Goal: Information Seeking & Learning: Learn about a topic

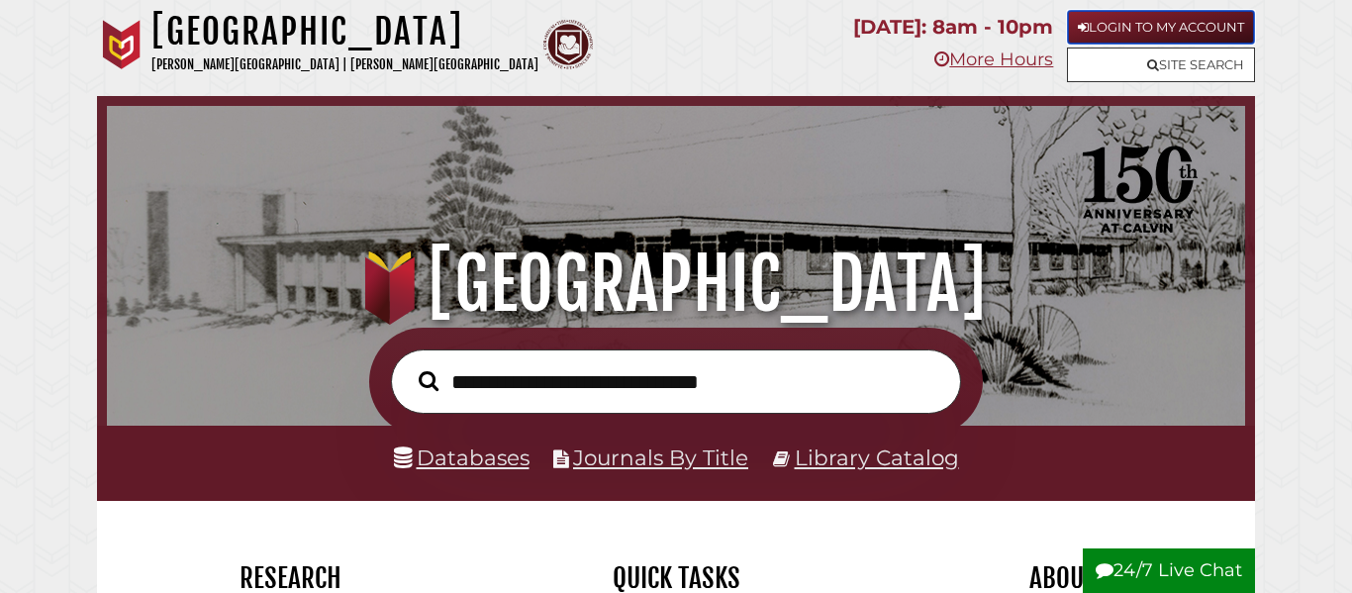
click at [1102, 26] on link "Login to My Account" at bounding box center [1161, 27] width 188 height 35
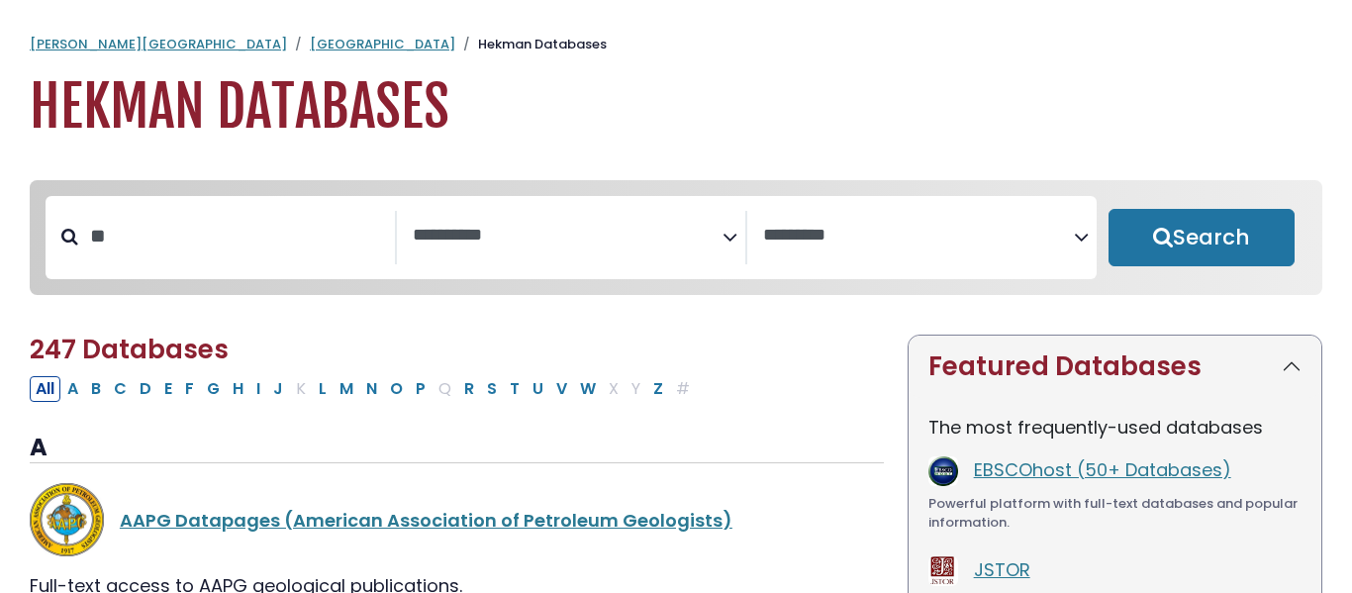
select select "Database Subject Filter"
select select "Database Vendors Filter"
type input "**********"
click at [1108, 209] on button "Search" at bounding box center [1201, 237] width 186 height 57
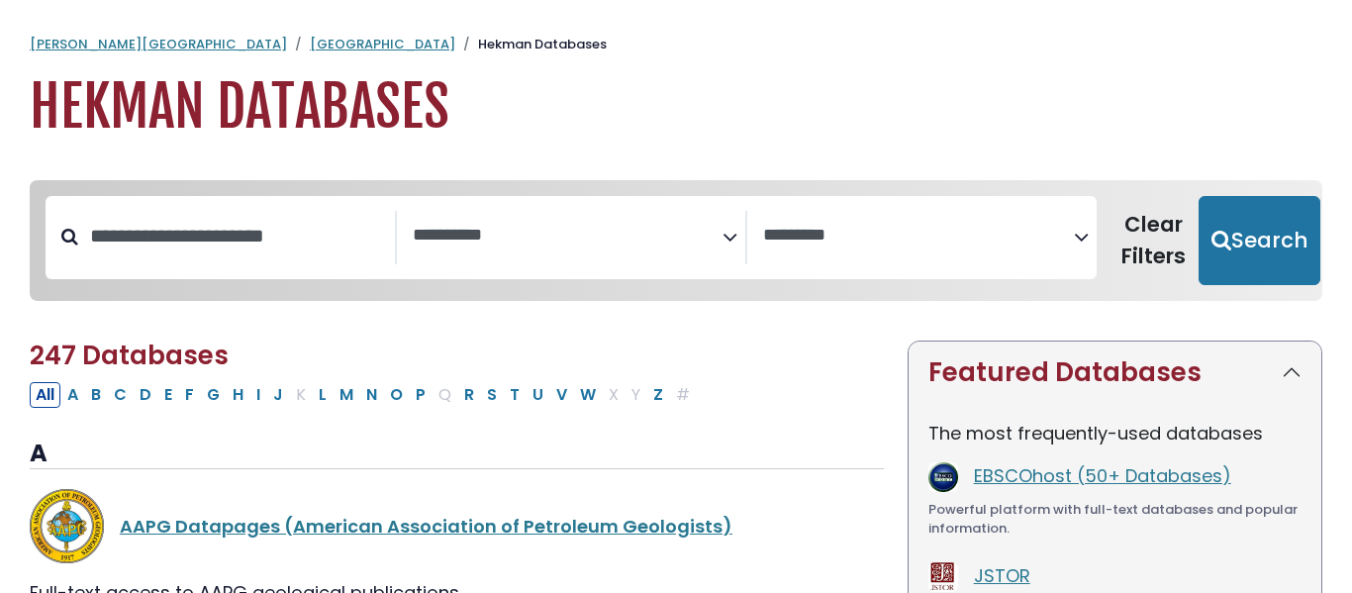
select select "Database Subject Filter"
select select "Database Vendors Filter"
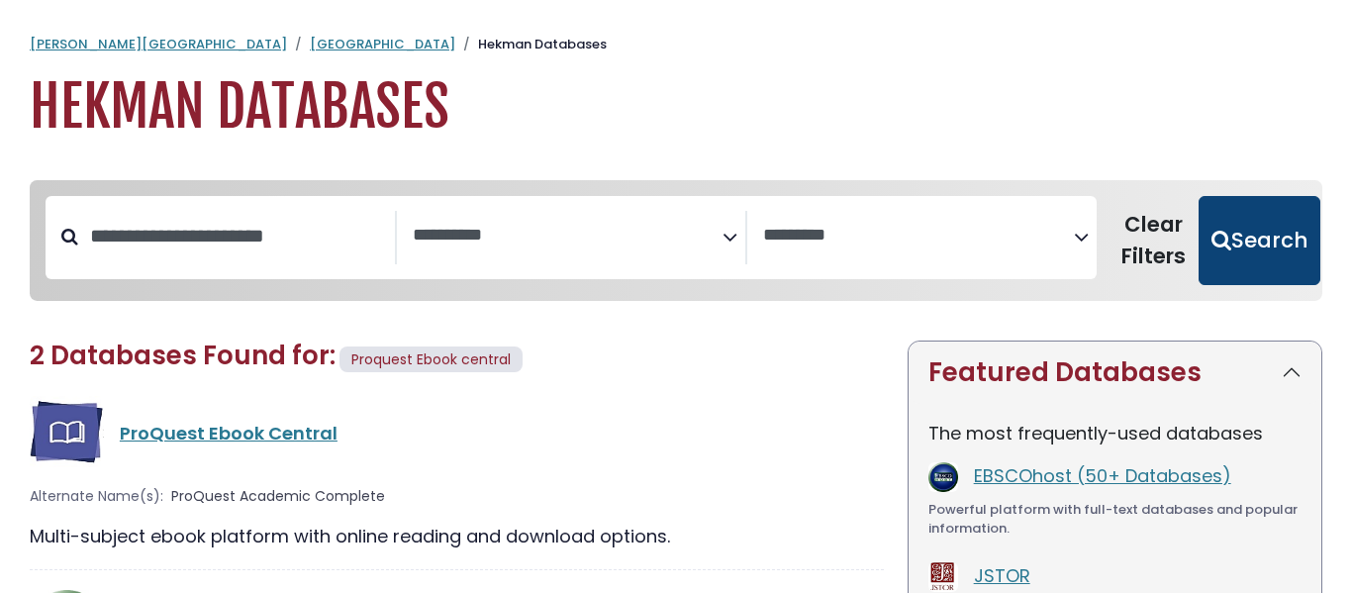
click at [1230, 266] on button "Search" at bounding box center [1259, 240] width 122 height 89
select select "Database Subject Filter"
select select "Database Vendors Filter"
click at [1220, 230] on button "Search" at bounding box center [1259, 240] width 122 height 89
select select "Database Subject Filter"
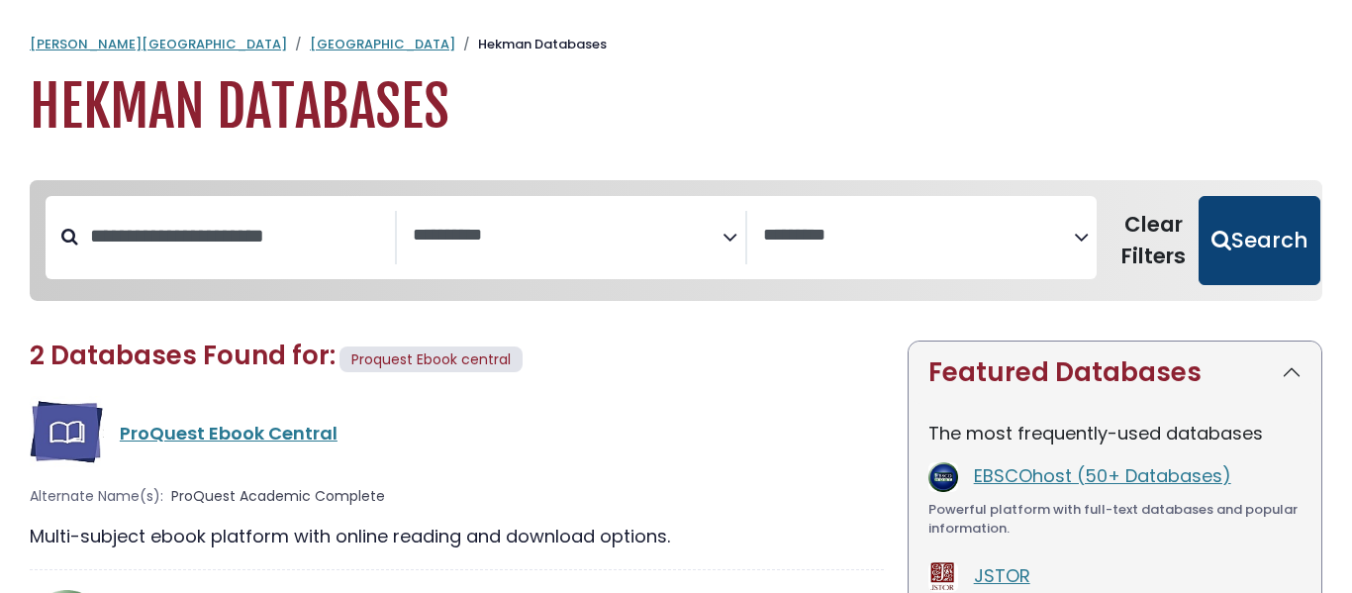
select select "Database Vendors Filter"
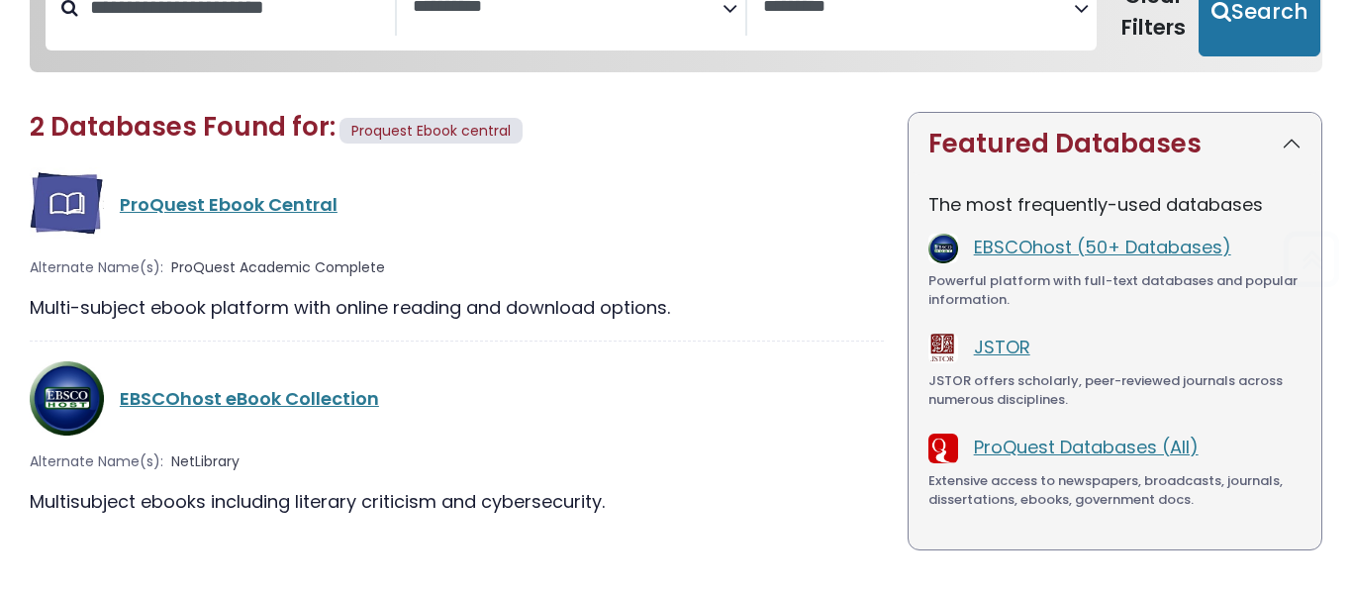
scroll to position [230, 0]
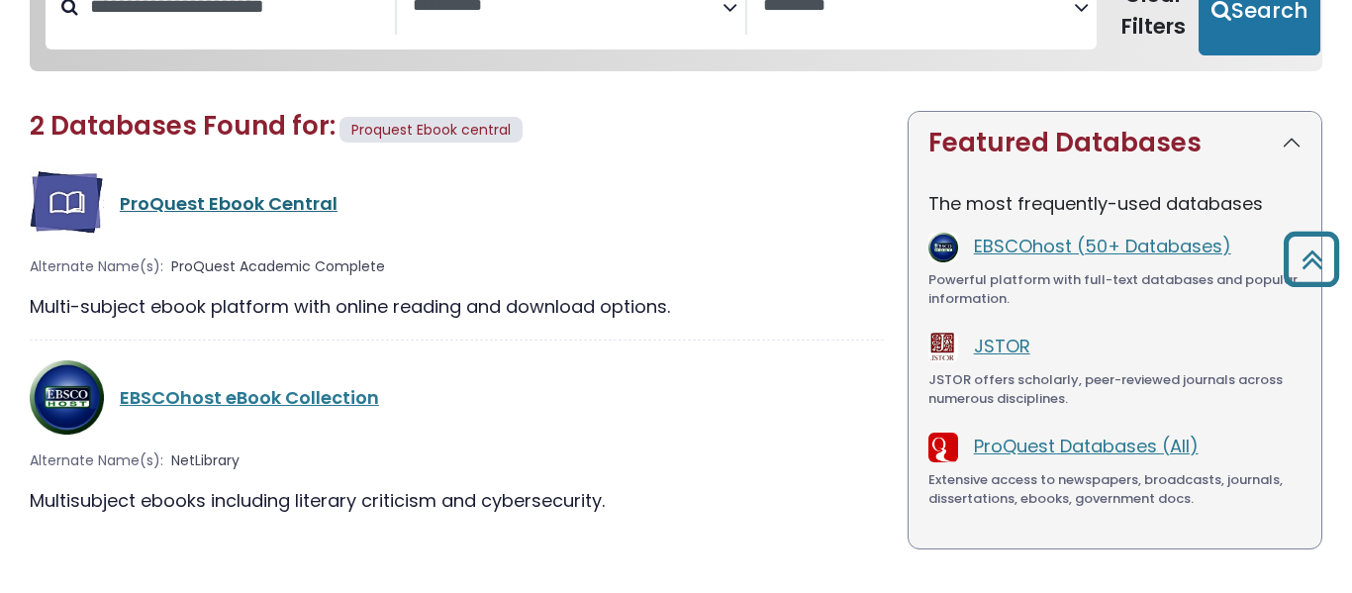
click at [214, 198] on link "ProQuest Ebook Central" at bounding box center [229, 203] width 218 height 25
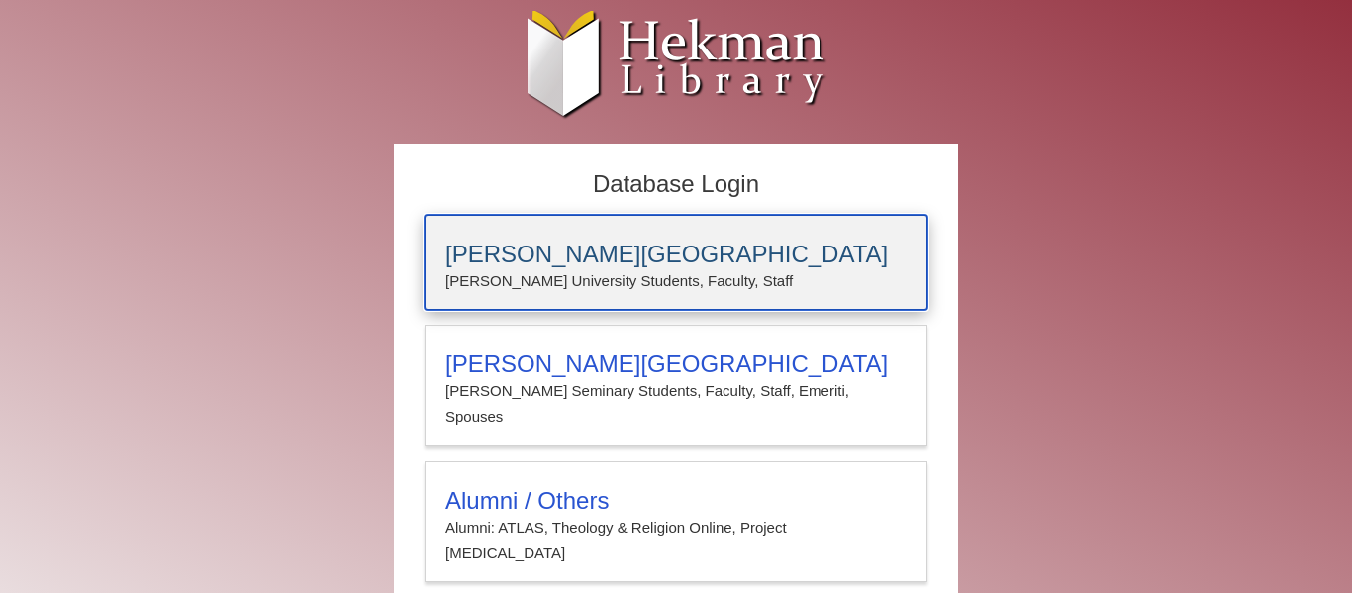
click at [580, 245] on h3 "[PERSON_NAME][GEOGRAPHIC_DATA]" at bounding box center [675, 254] width 461 height 28
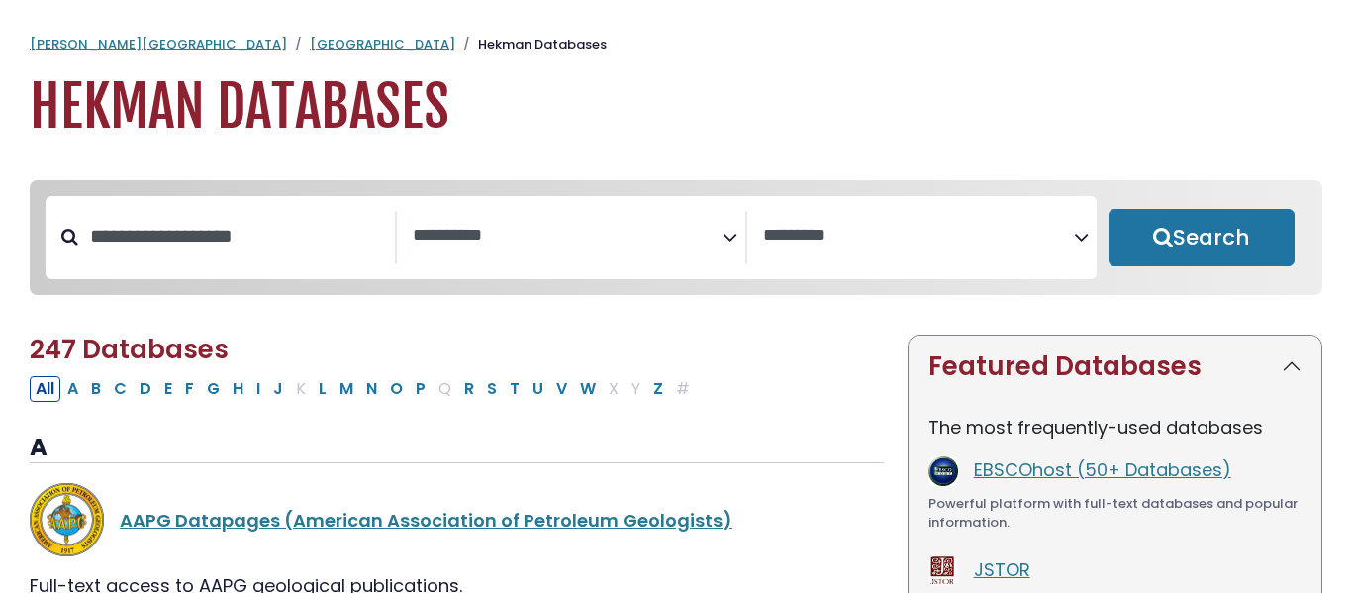
select select "Database Subject Filter"
select select "Database Vendors Filter"
click at [165, 262] on div "Search filters" at bounding box center [236, 236] width 317 height 51
click at [158, 243] on input "Search database by title or keyword" at bounding box center [236, 236] width 317 height 33
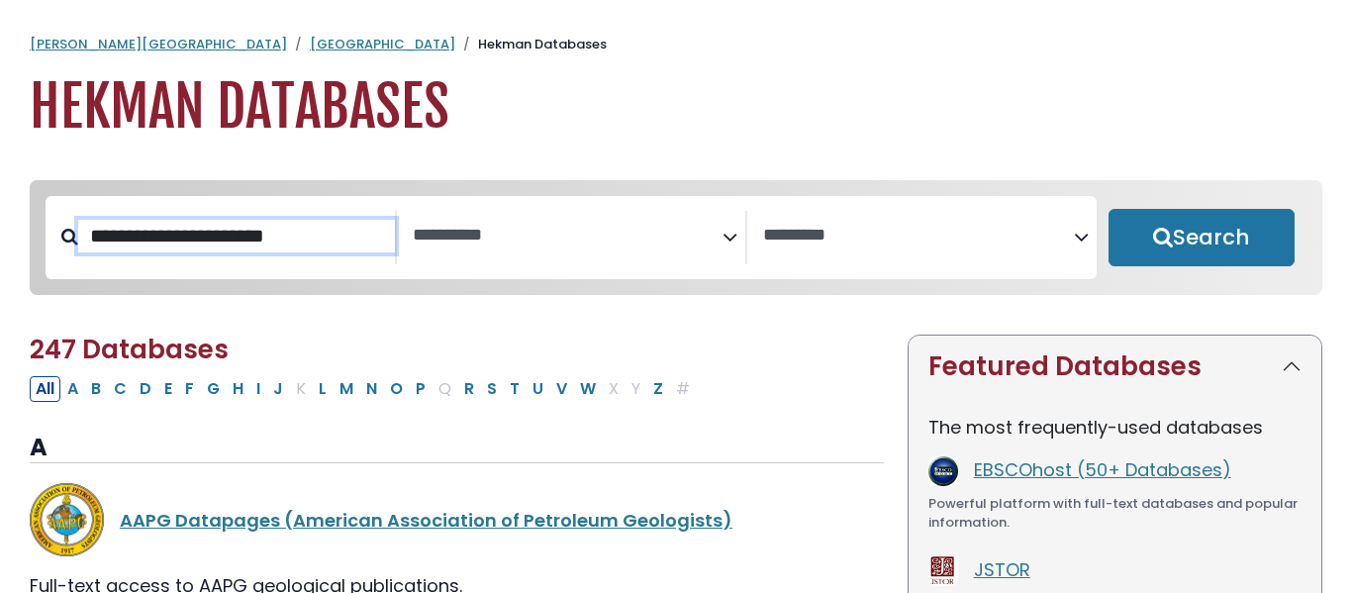
type input "**********"
click at [1108, 209] on button "Search" at bounding box center [1201, 237] width 186 height 57
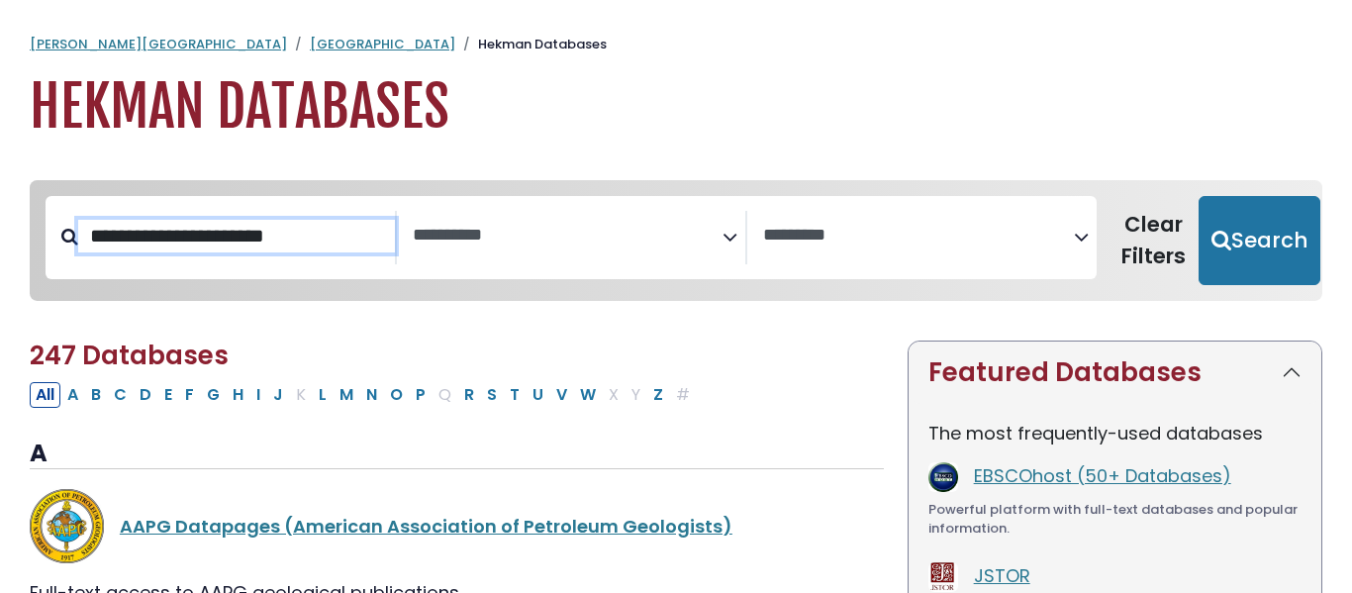
select select "Database Subject Filter"
select select "Database Vendors Filter"
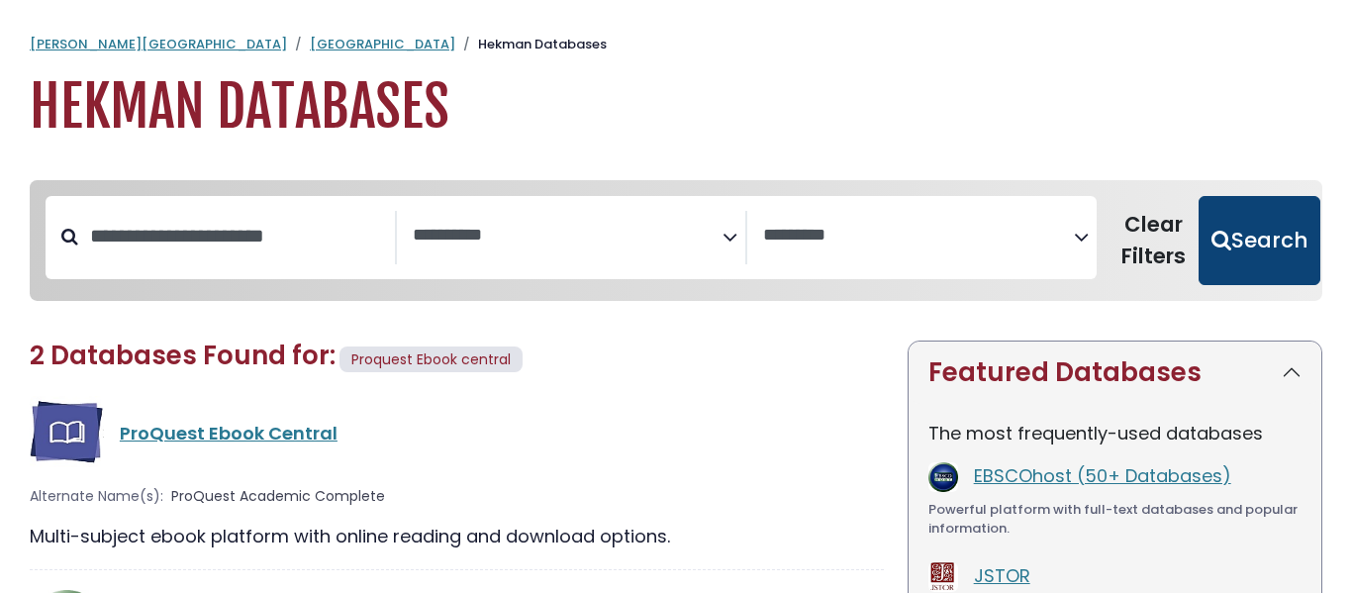
click at [1274, 224] on button "Search" at bounding box center [1259, 240] width 122 height 89
select select "Database Subject Filter"
select select "Database Vendors Filter"
click at [1268, 223] on button "Search" at bounding box center [1259, 240] width 122 height 89
select select "Database Subject Filter"
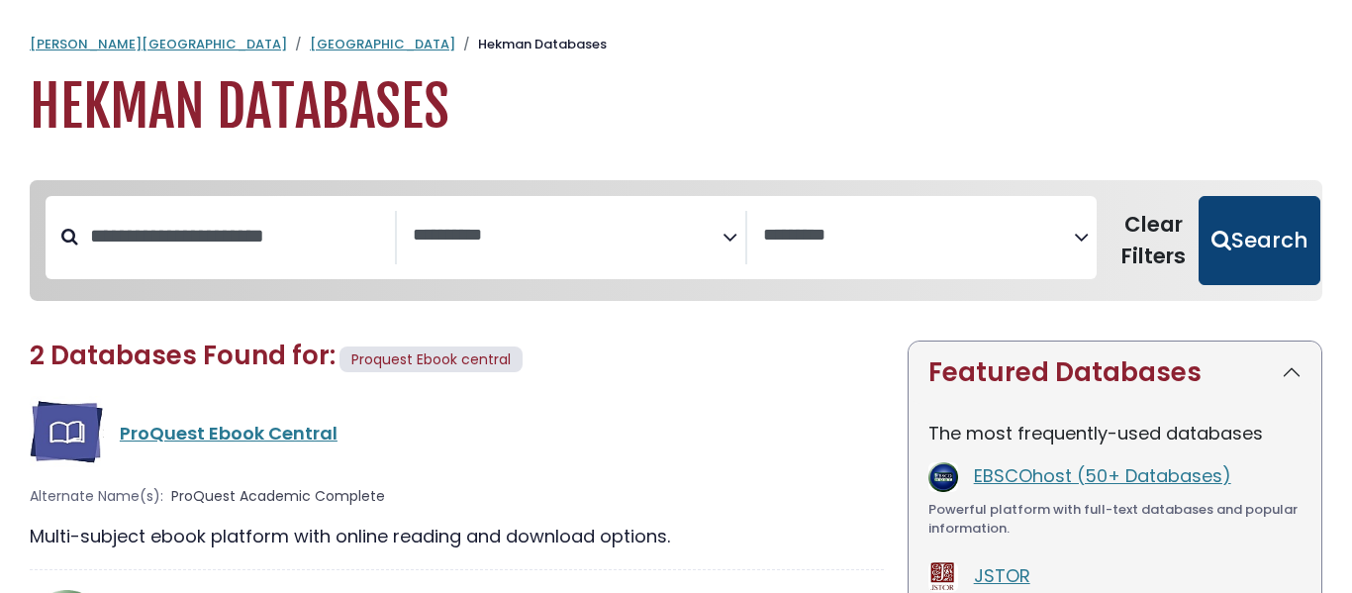
select select "Database Vendors Filter"
click at [1260, 220] on button "Search" at bounding box center [1259, 240] width 122 height 89
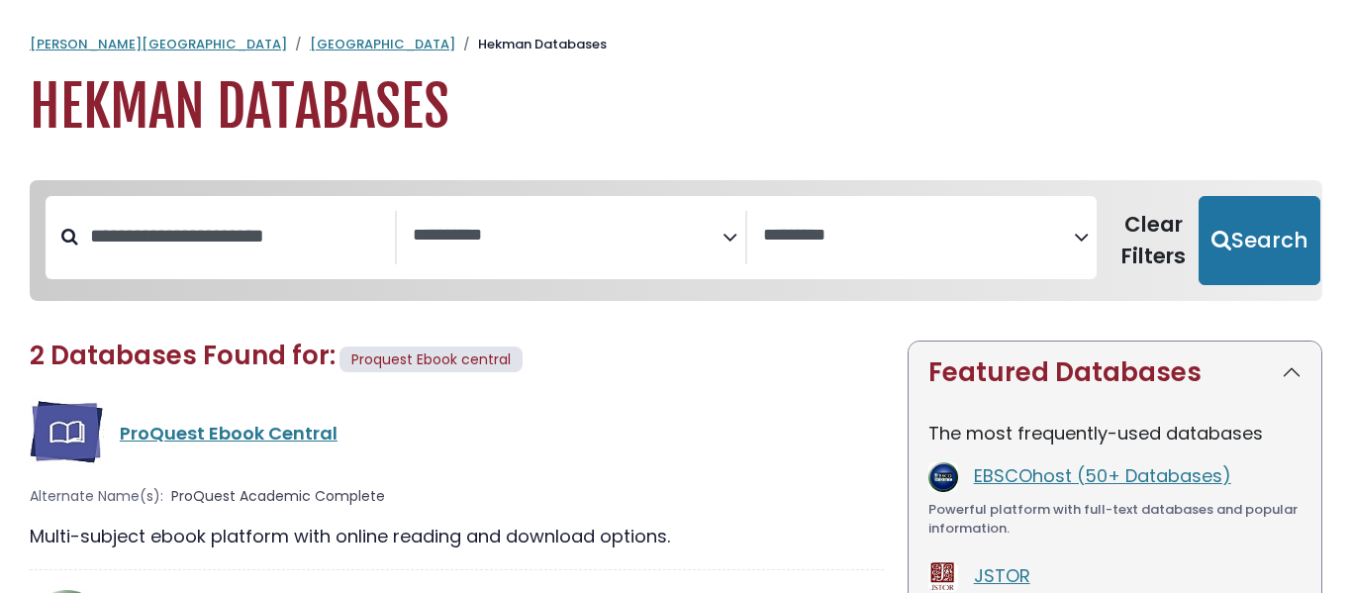
select select "Database Subject Filter"
select select "Database Vendors Filter"
click at [168, 442] on link "ProQuest Ebook Central" at bounding box center [229, 433] width 218 height 25
